Goal: Task Accomplishment & Management: Manage account settings

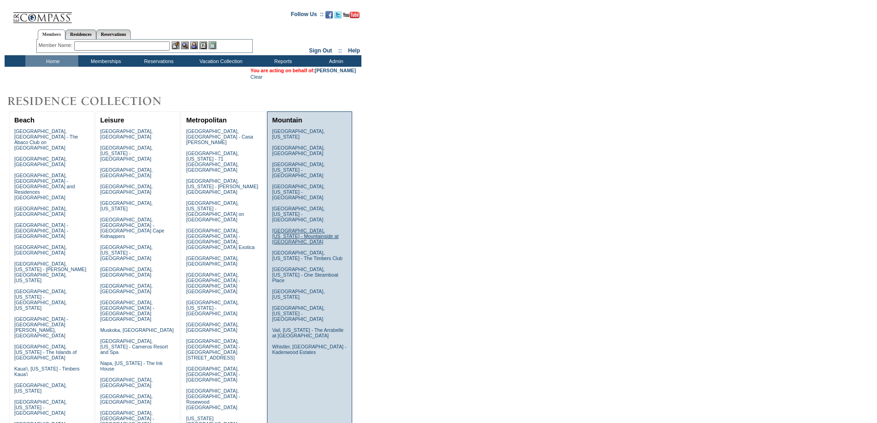
click at [295, 228] on link "Lake Tahoe, California - Mountainside at Northstar" at bounding box center [305, 236] width 66 height 17
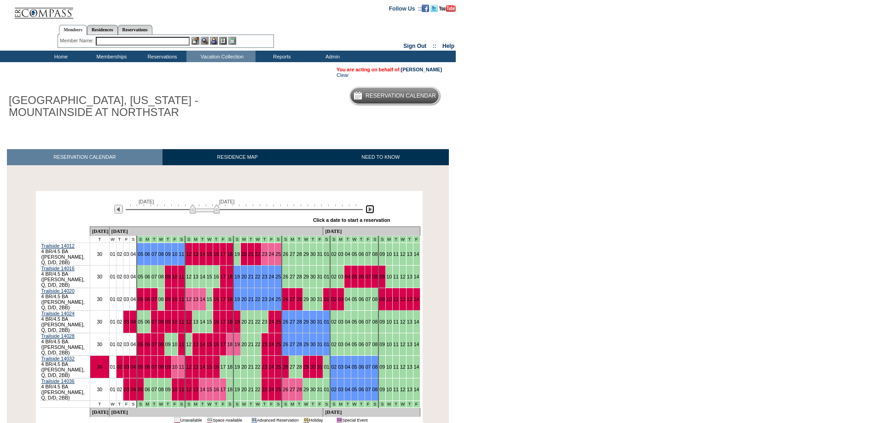
click at [373, 210] on img at bounding box center [370, 209] width 9 height 9
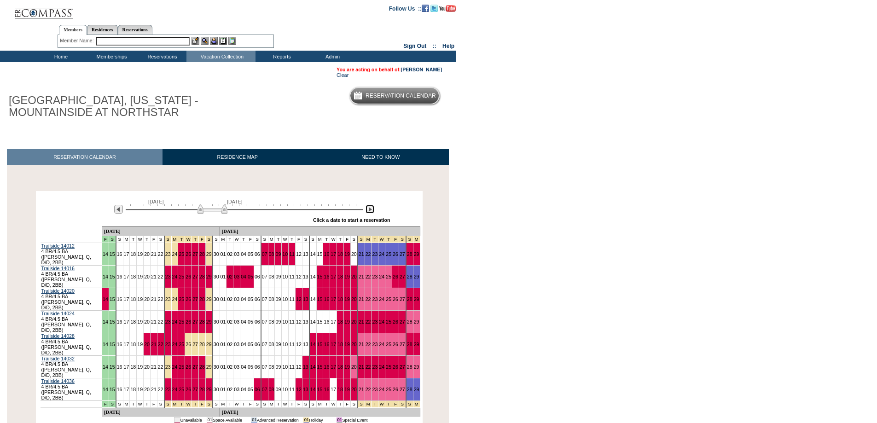
click at [373, 210] on img at bounding box center [370, 209] width 9 height 9
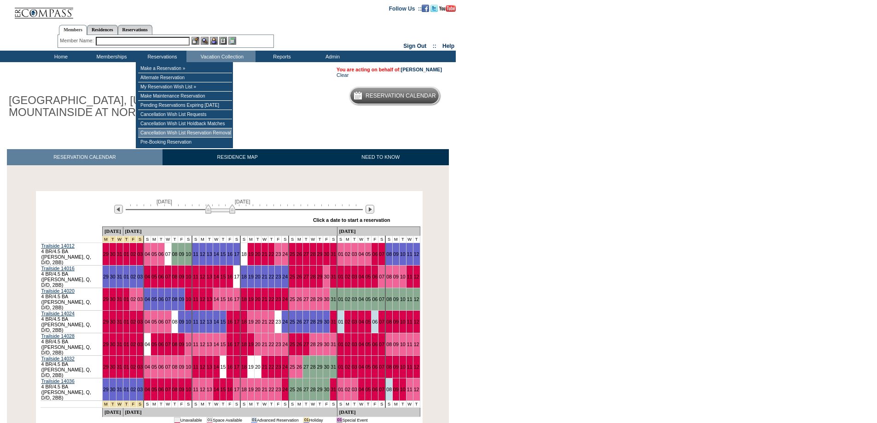
click at [185, 134] on td "Cancellation Wish List Reservation Removal" at bounding box center [185, 132] width 94 height 9
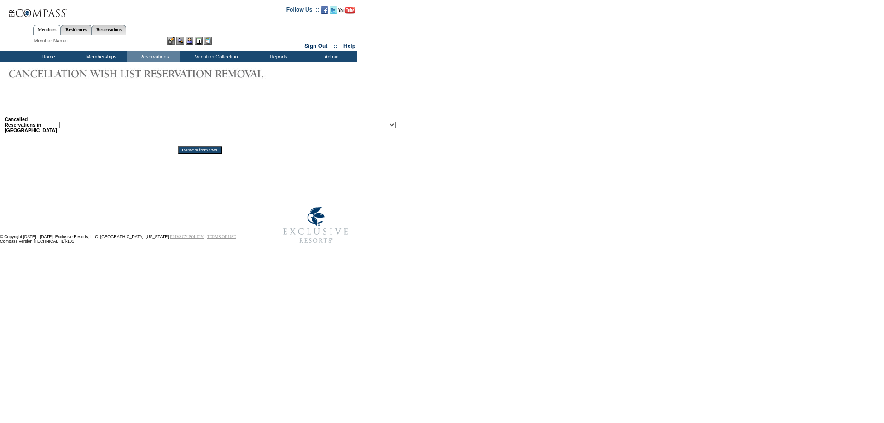
click at [190, 128] on select "Reservation ID: 1818473 (Beaver Creek, Colorado - Beaver Creek, Colorado : 1/4/…" at bounding box center [227, 125] width 337 height 7
select select "1818455"
click at [59, 123] on select "Reservation ID: 1818473 (Beaver Creek, Colorado - Beaver Creek, Colorado : 1/4/…" at bounding box center [227, 125] width 337 height 7
click at [185, 154] on input "Remove from CWL" at bounding box center [200, 149] width 44 height 7
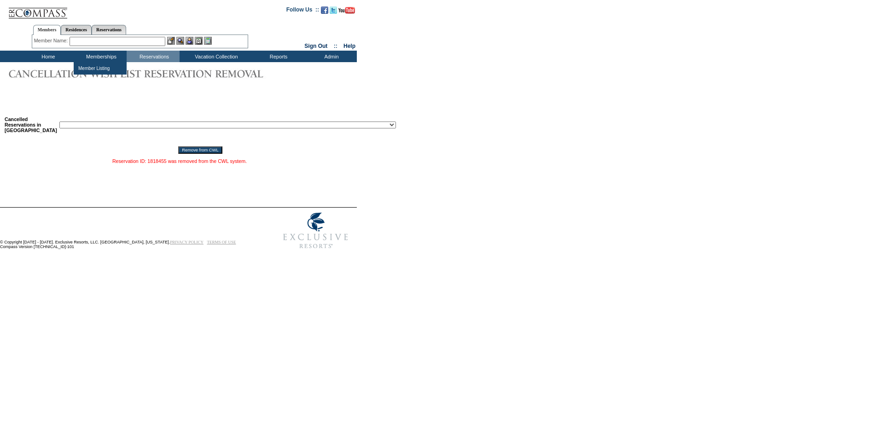
click at [118, 40] on input "text" at bounding box center [118, 41] width 96 height 9
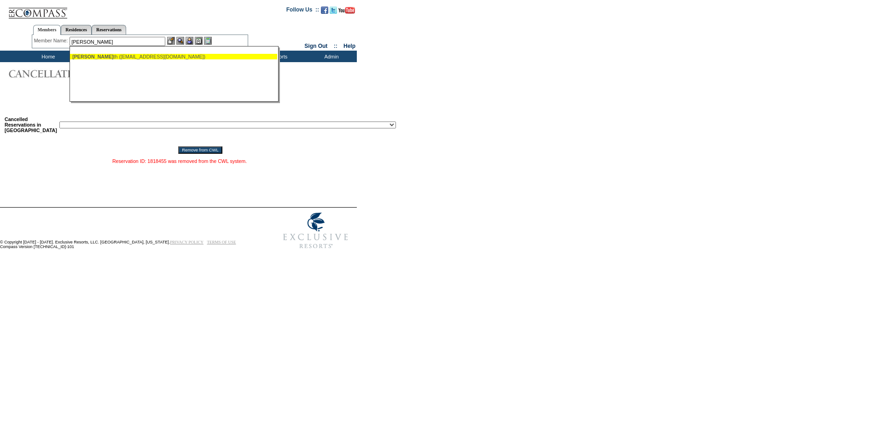
click at [125, 55] on div "[PERSON_NAME] ([EMAIL_ADDRESS][DOMAIN_NAME])" at bounding box center [173, 57] width 203 height 6
type input "[PERSON_NAME] ([EMAIL_ADDRESS][DOMAIN_NAME])"
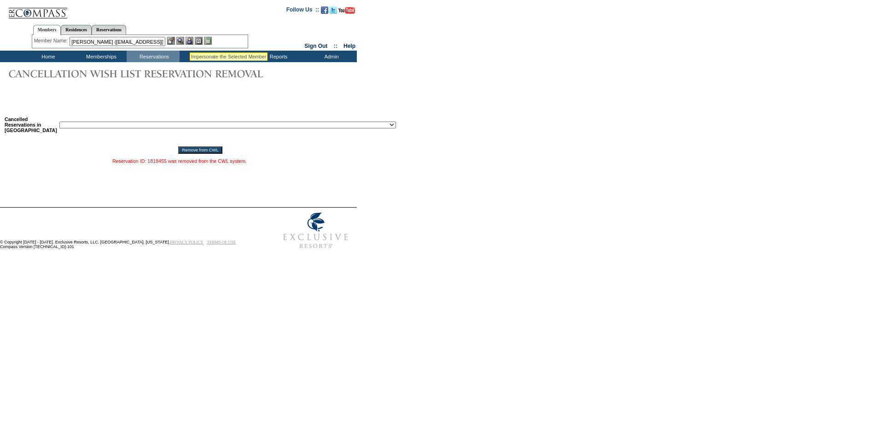
click at [190, 41] on img at bounding box center [190, 41] width 8 height 8
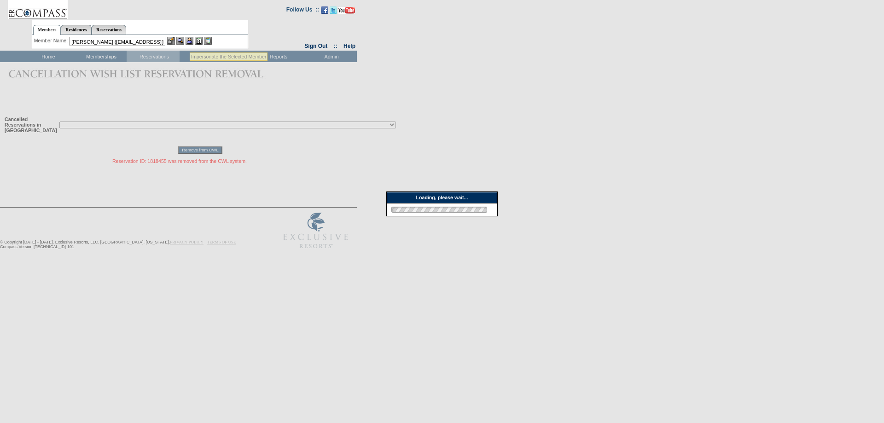
click at [184, 41] on img at bounding box center [180, 41] width 8 height 8
